Goal: Check status: Check status

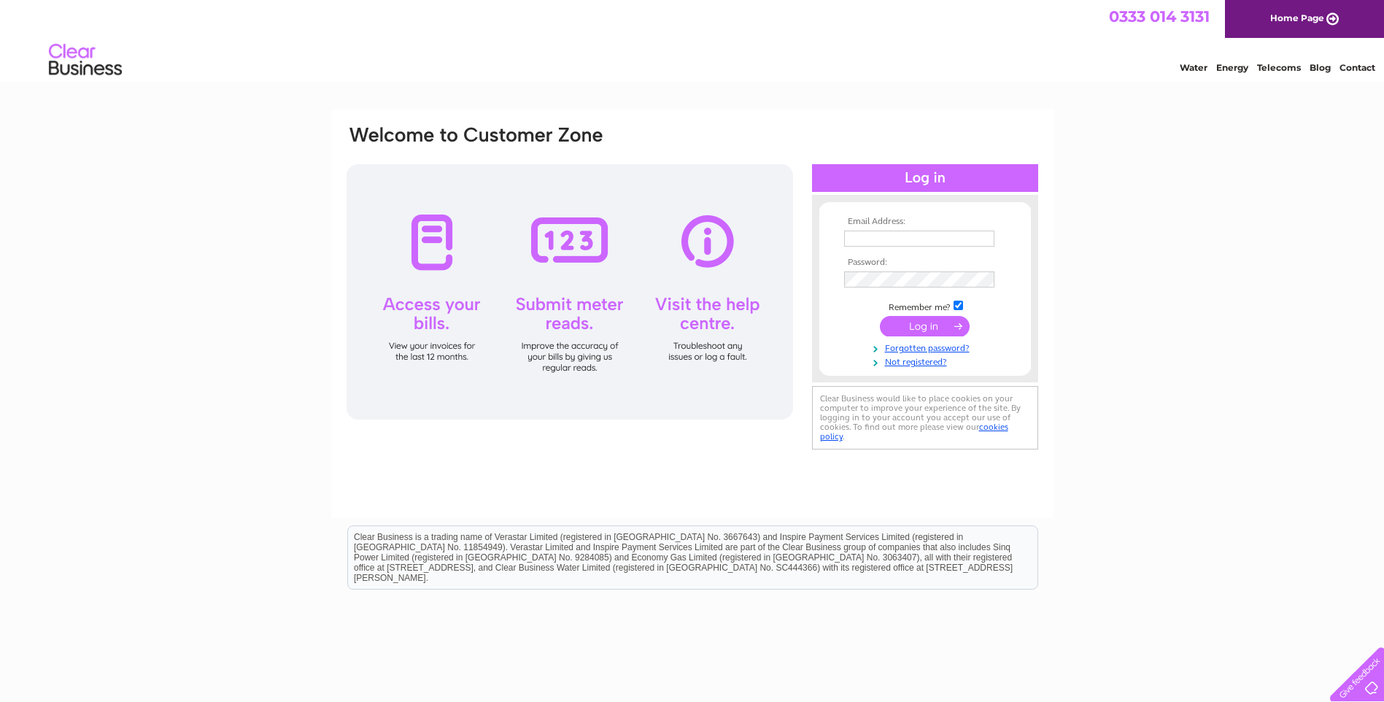
click at [865, 239] on input "text" at bounding box center [919, 239] width 150 height 16
type input "info@sicor-int.com"
click at [880, 317] on input "submit" at bounding box center [925, 327] width 90 height 20
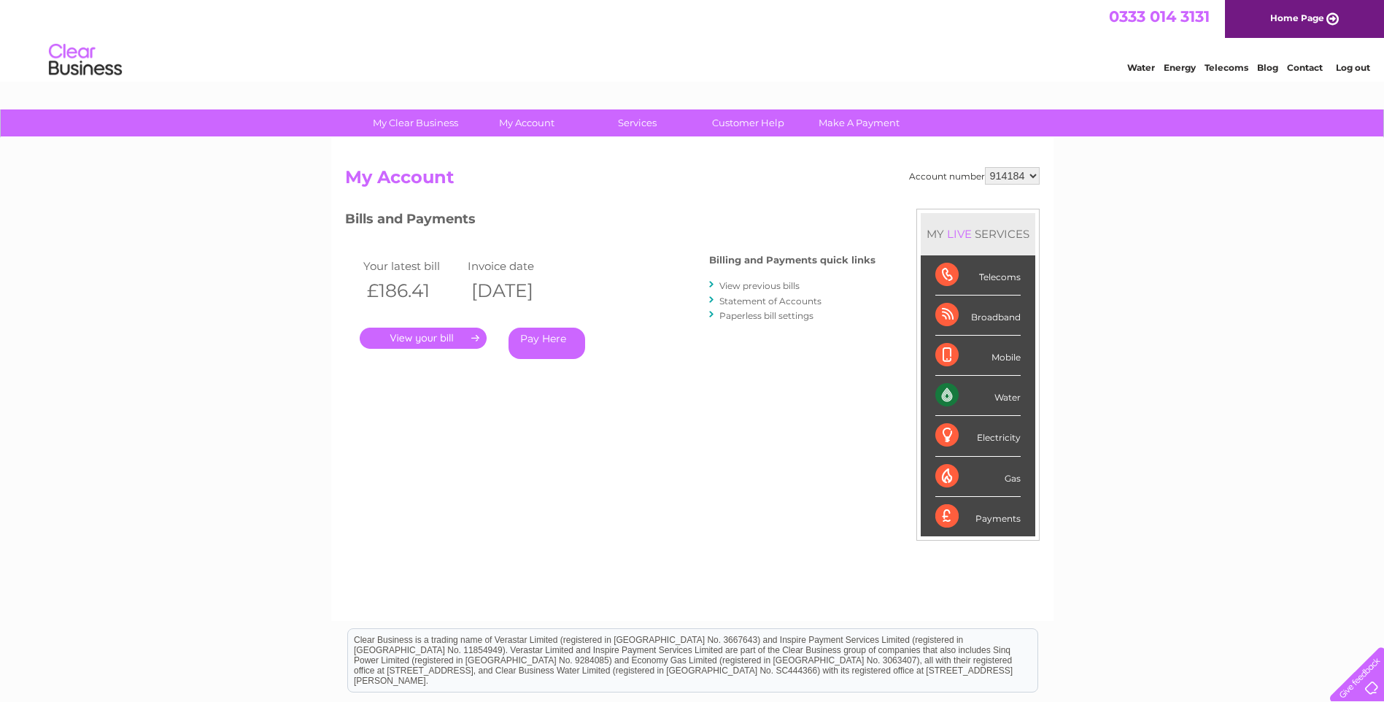
click at [732, 288] on link "View previous bills" at bounding box center [760, 285] width 80 height 11
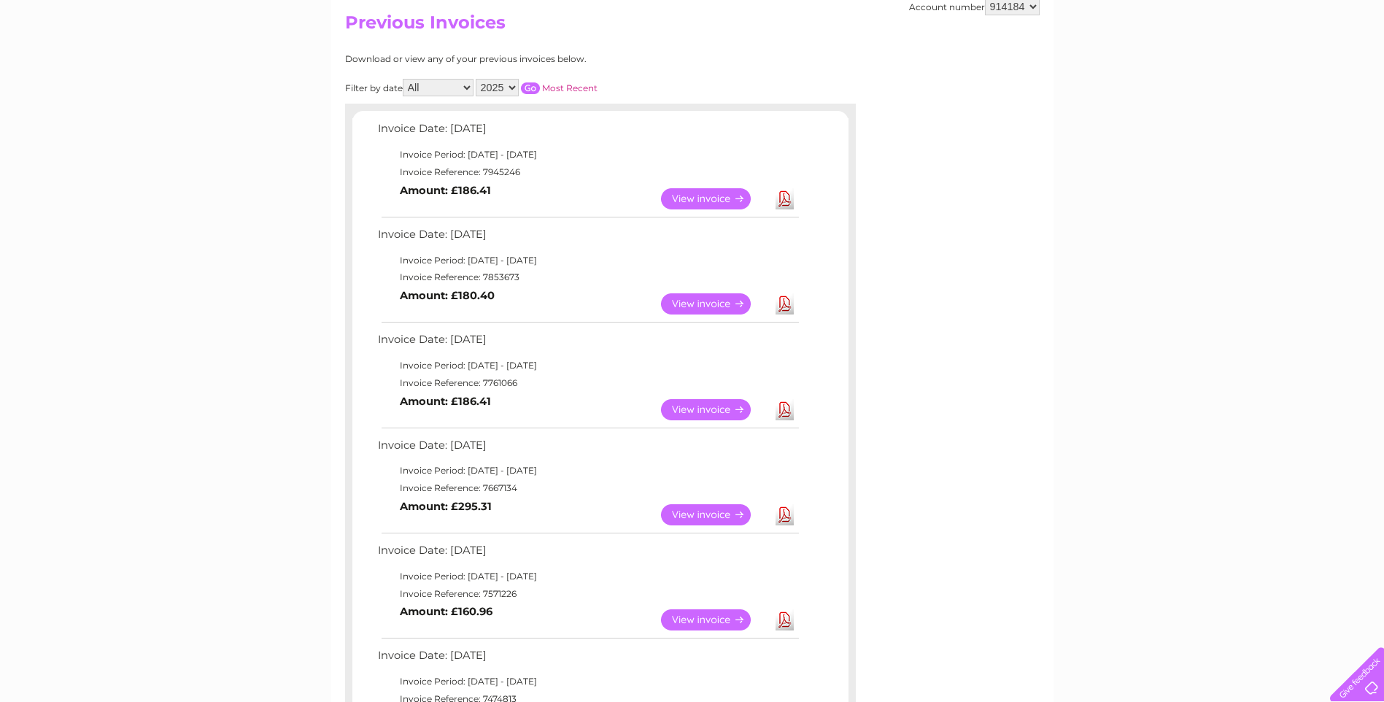
scroll to position [146, 0]
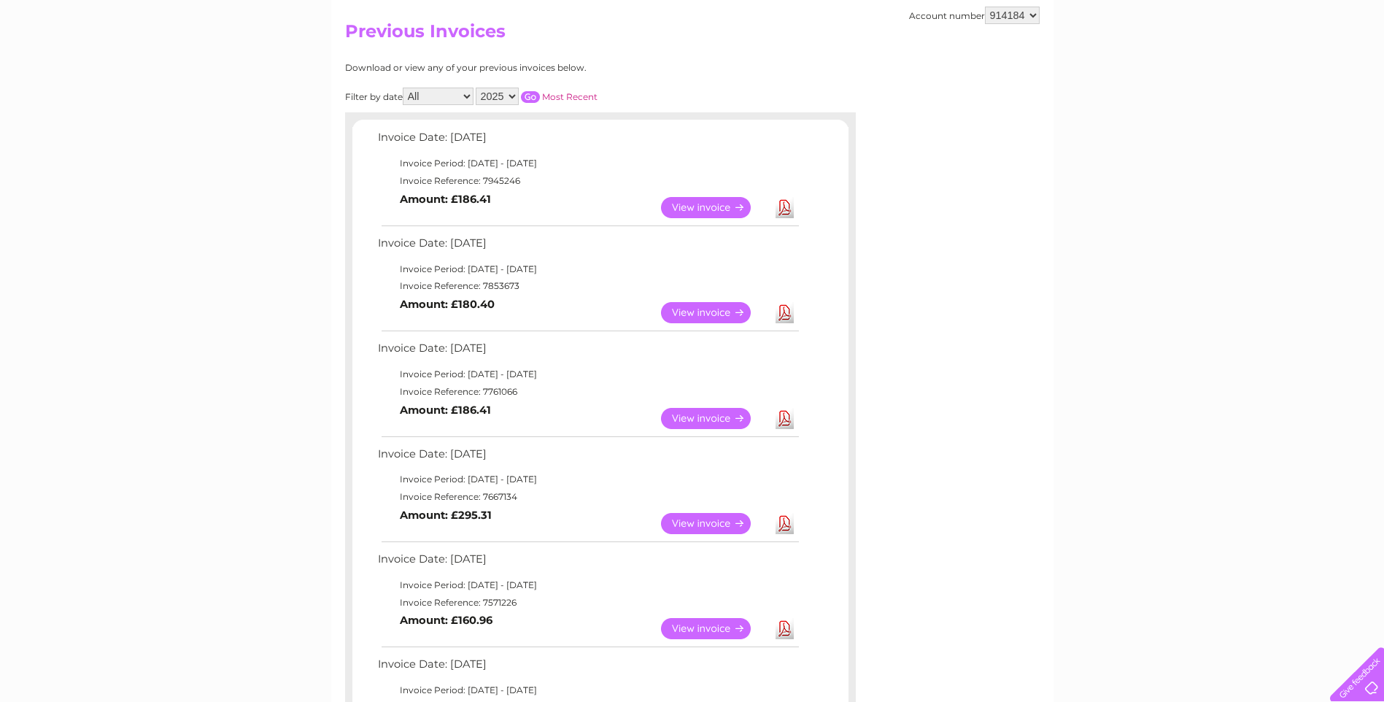
click at [512, 99] on select "2025 2024 2023 2022" at bounding box center [497, 97] width 43 height 18
select select "2024"
click at [477, 88] on select "2025 2024 2023 2022" at bounding box center [497, 97] width 43 height 18
click at [531, 93] on input "button" at bounding box center [530, 97] width 19 height 12
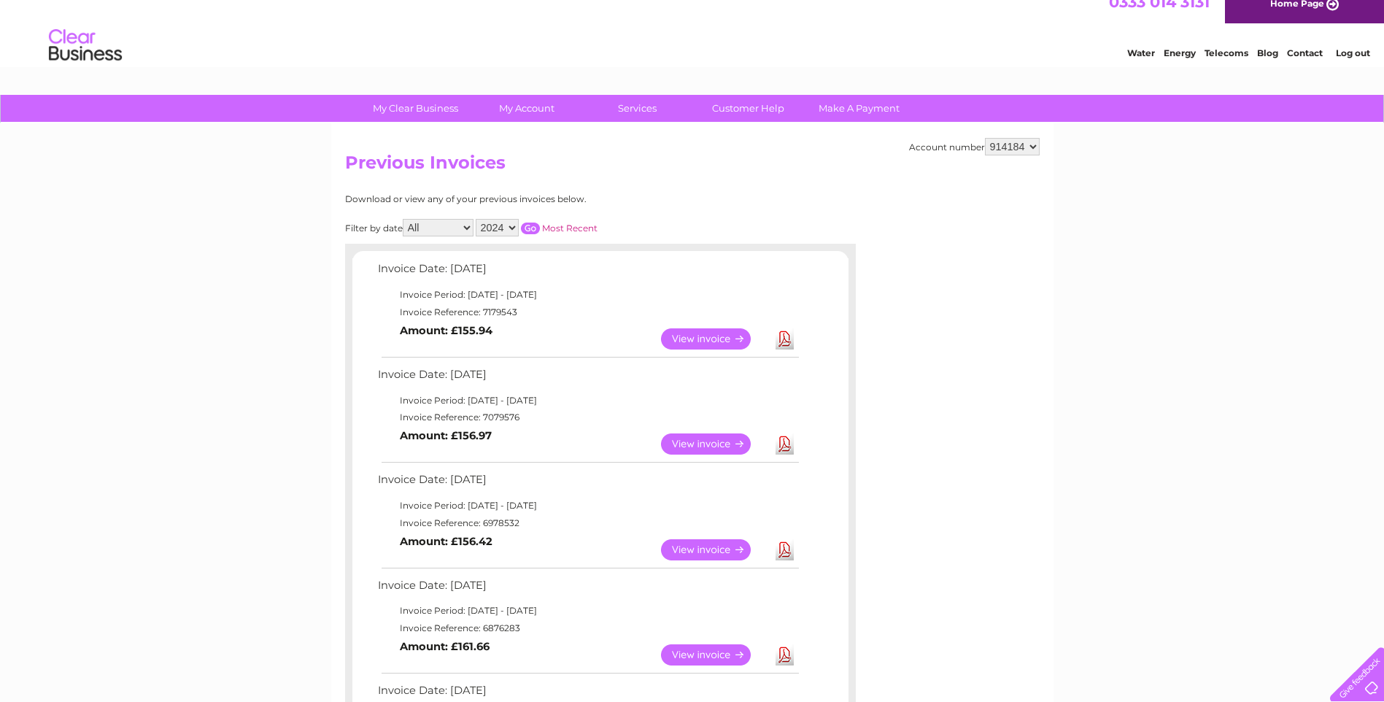
scroll to position [0, 0]
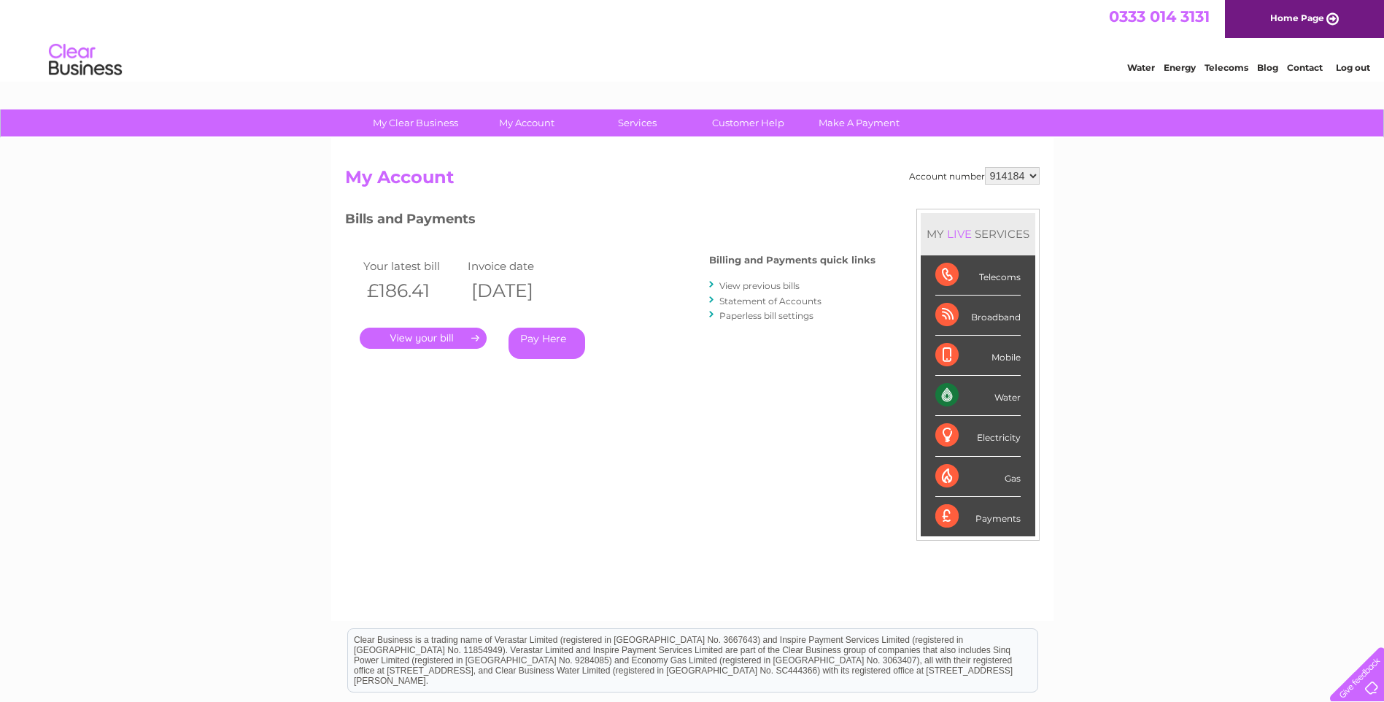
click at [1351, 72] on link "Log out" at bounding box center [1353, 67] width 34 height 11
